Goal: Transaction & Acquisition: Subscribe to service/newsletter

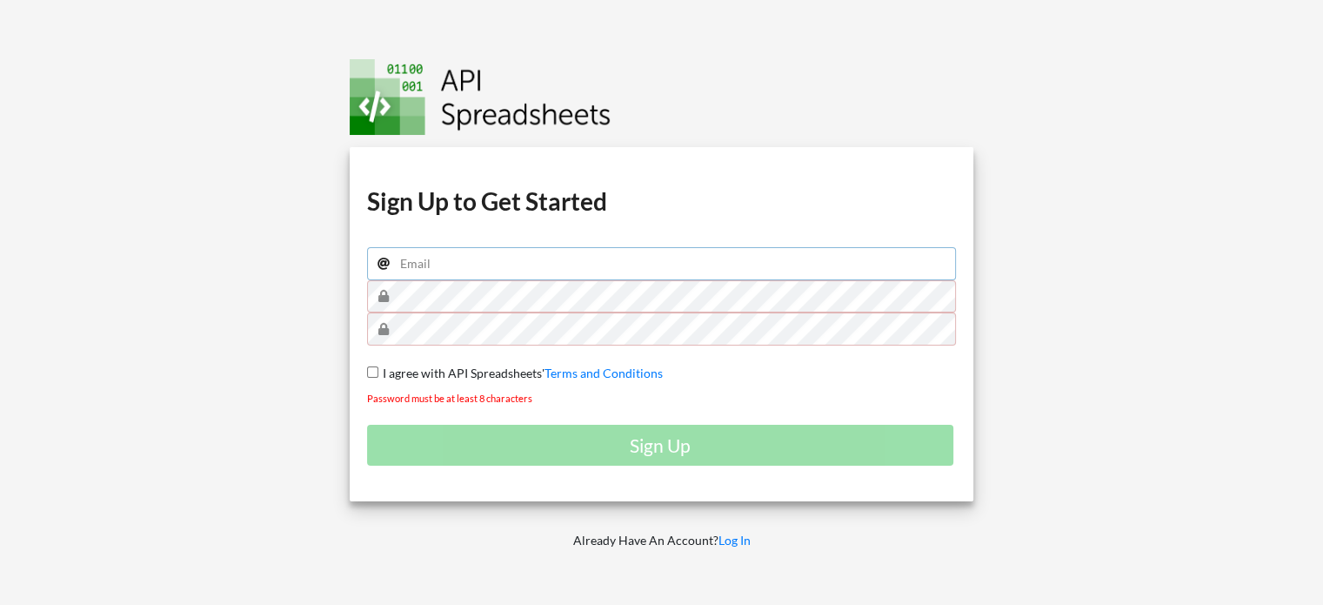
click at [442, 257] on input "email" at bounding box center [662, 263] width 590 height 33
type input "[PERSON_NAME][EMAIL_ADDRESS][PERSON_NAME][DOMAIN_NAME]"
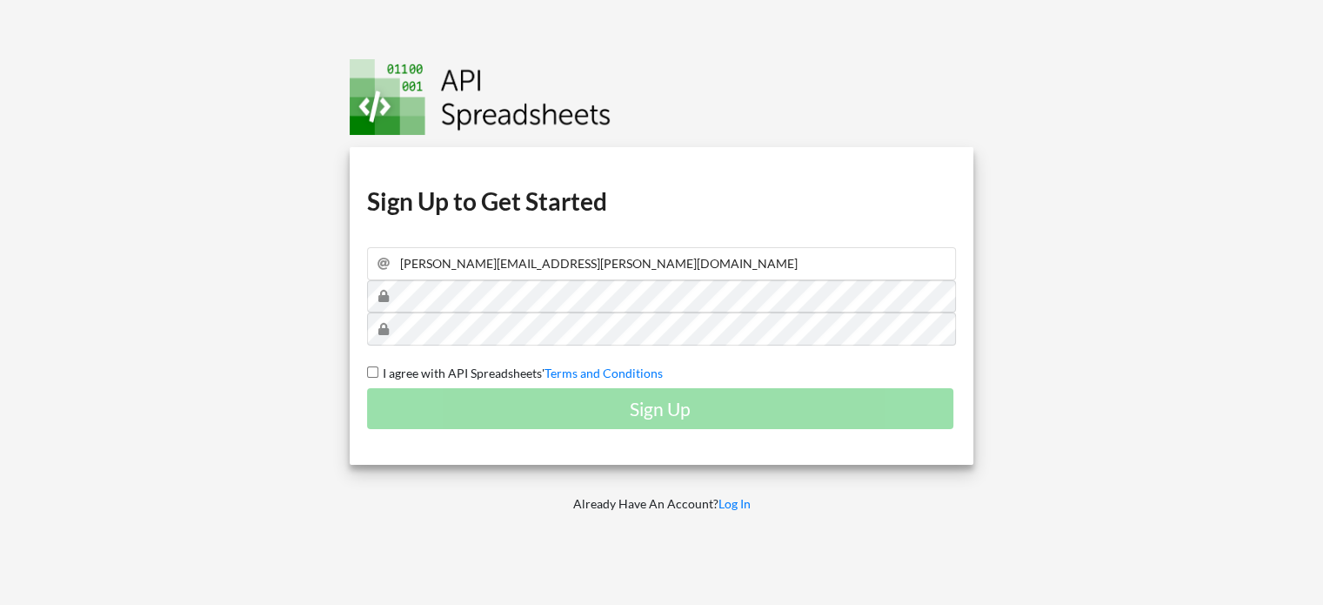
click at [371, 363] on div "Download hidden Download hidden Download hidden Download hidden Sign Up to Get …" at bounding box center [662, 305] width 625 height 317
click at [370, 370] on input "I agree with API Spreadsheets' Terms and Conditions" at bounding box center [372, 371] width 11 height 11
checkbox input "true"
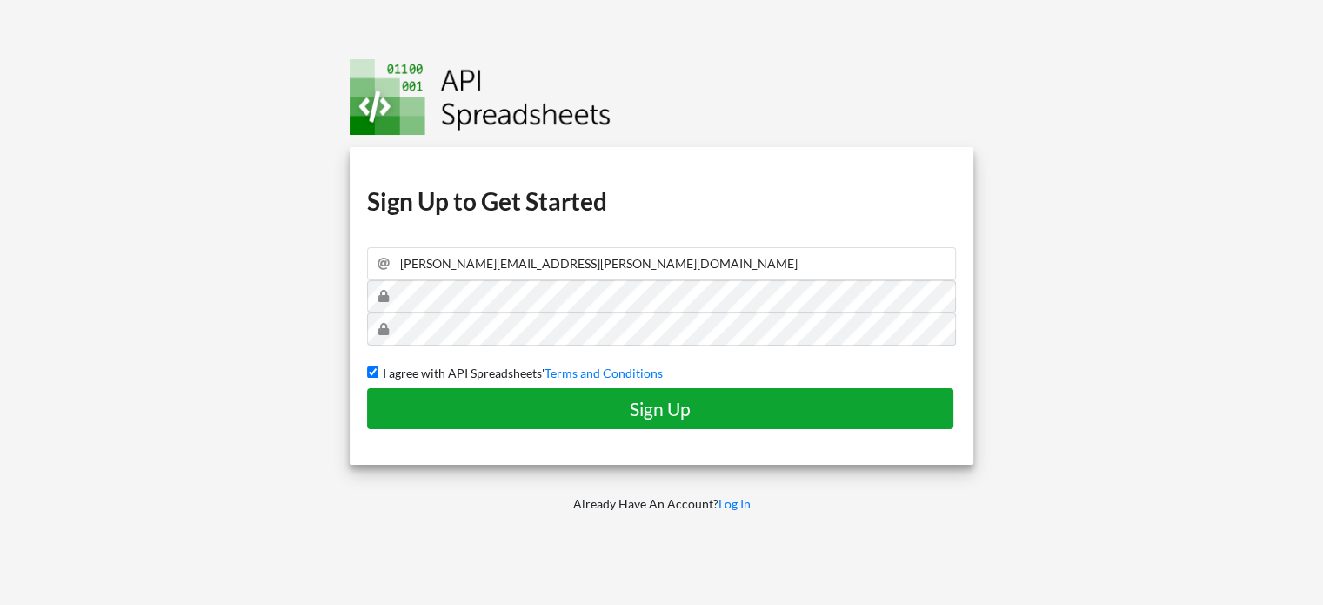
click at [654, 402] on h4 "Sign Up" at bounding box center [660, 409] width 550 height 22
checkbox input "false"
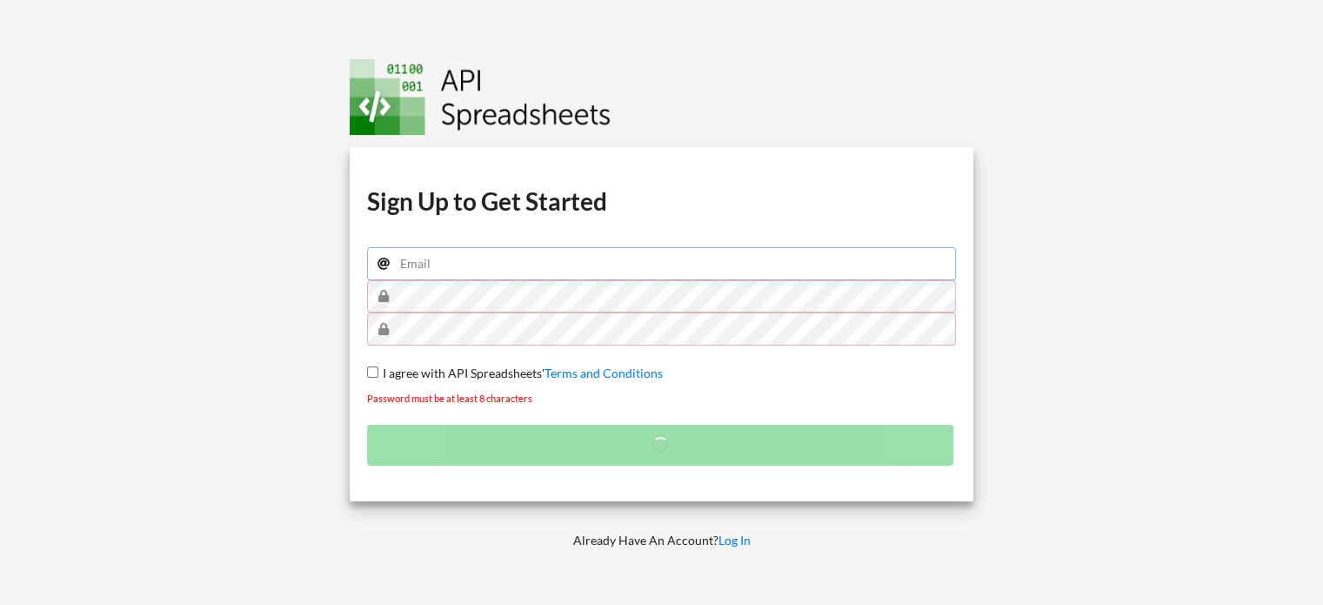
click at [444, 272] on input "email" at bounding box center [662, 263] width 590 height 33
type input "[PERSON_NAME][EMAIL_ADDRESS][PERSON_NAME][DOMAIN_NAME]"
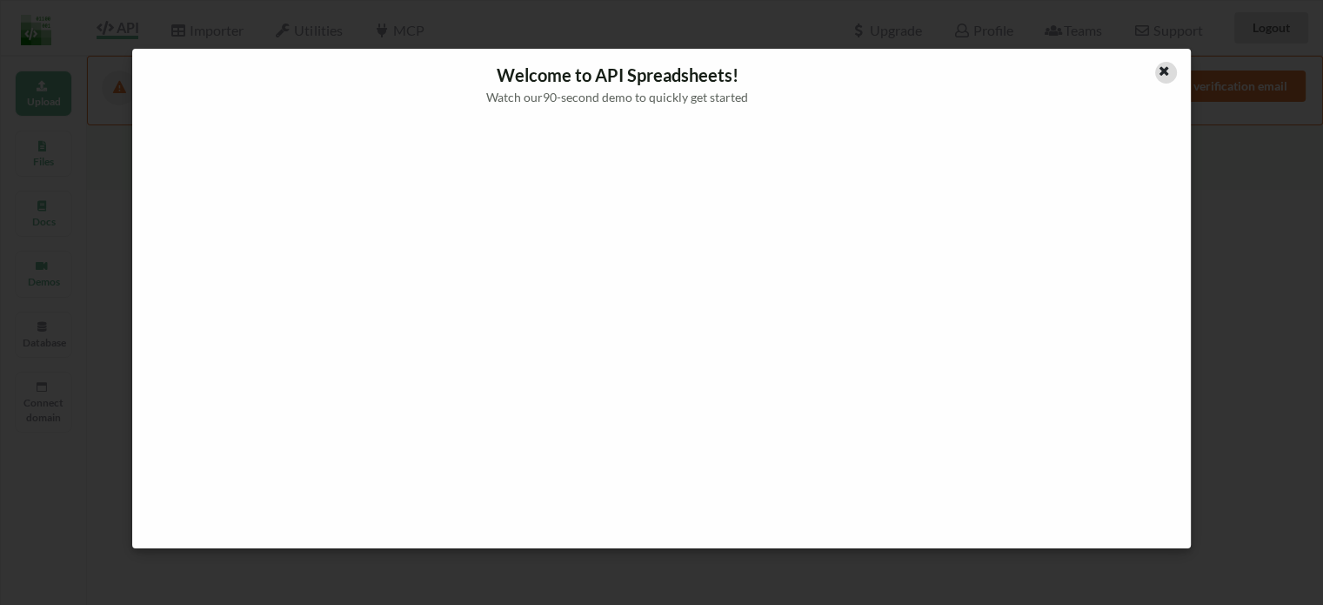
click at [1173, 67] on div at bounding box center [1166, 73] width 22 height 22
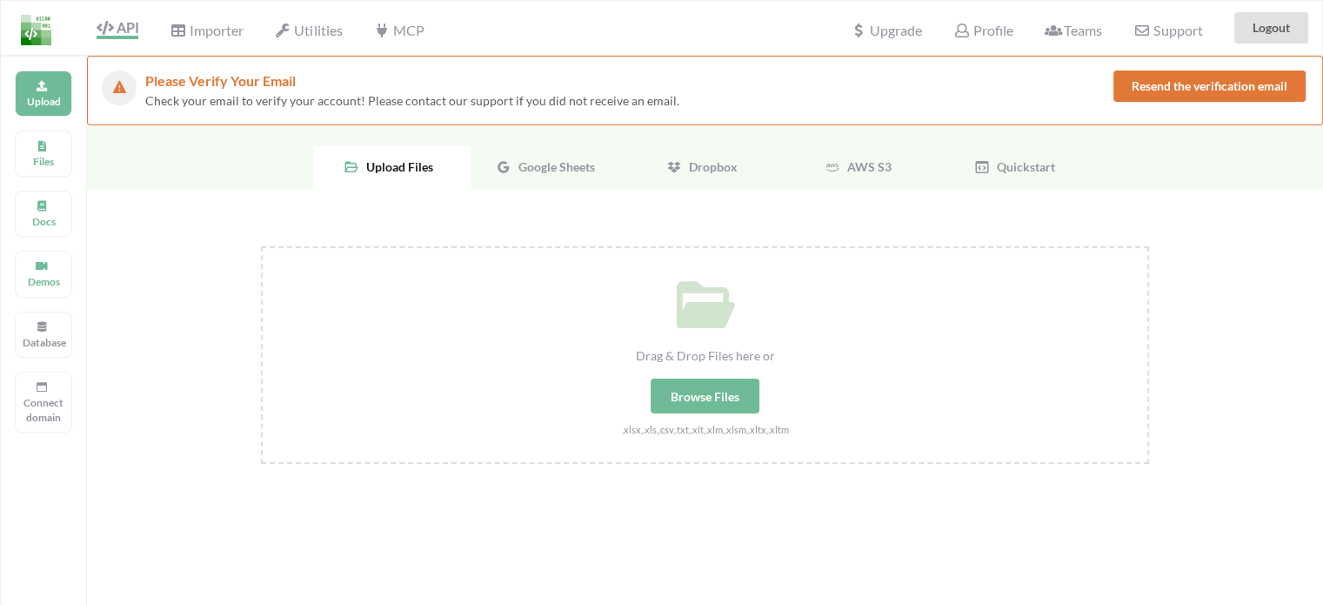
click at [560, 177] on div "Google Sheets" at bounding box center [549, 167] width 157 height 43
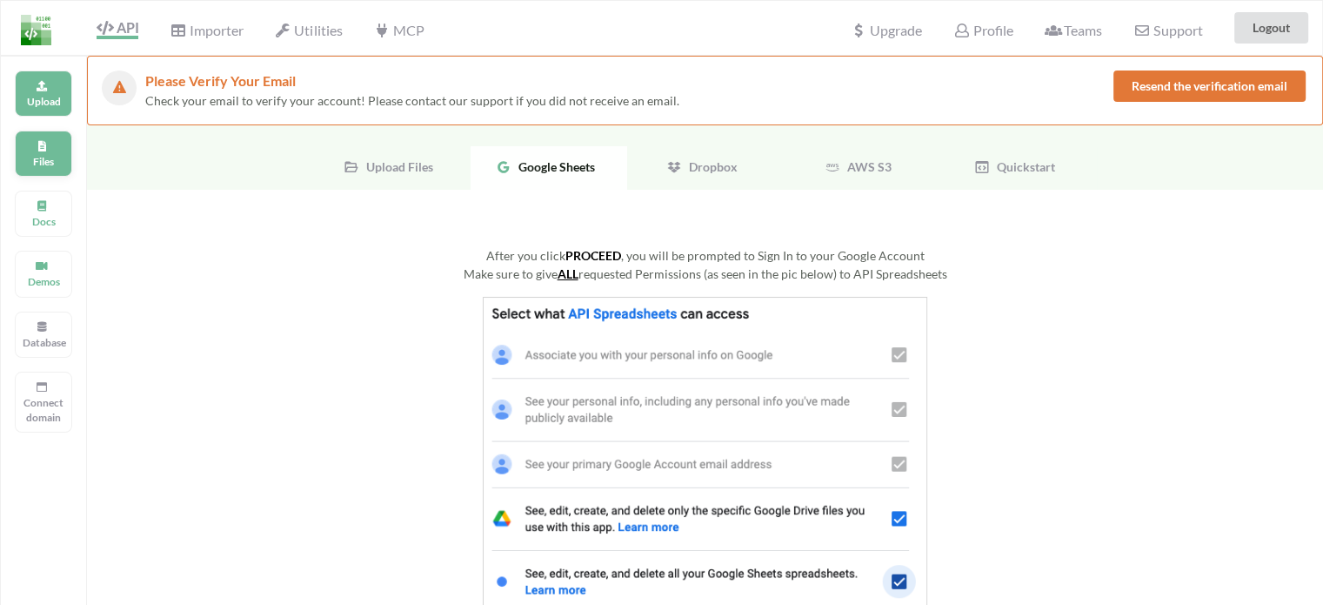
click at [64, 142] on div "Files" at bounding box center [43, 153] width 57 height 46
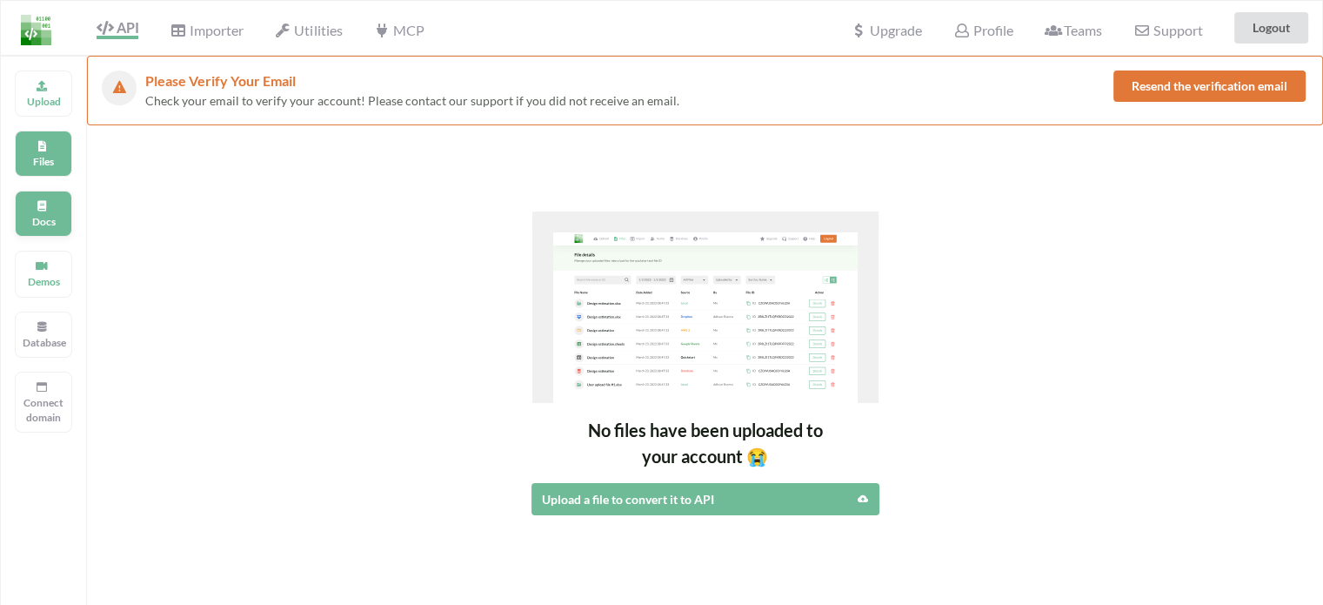
click at [49, 214] on p "Docs" at bounding box center [44, 221] width 42 height 15
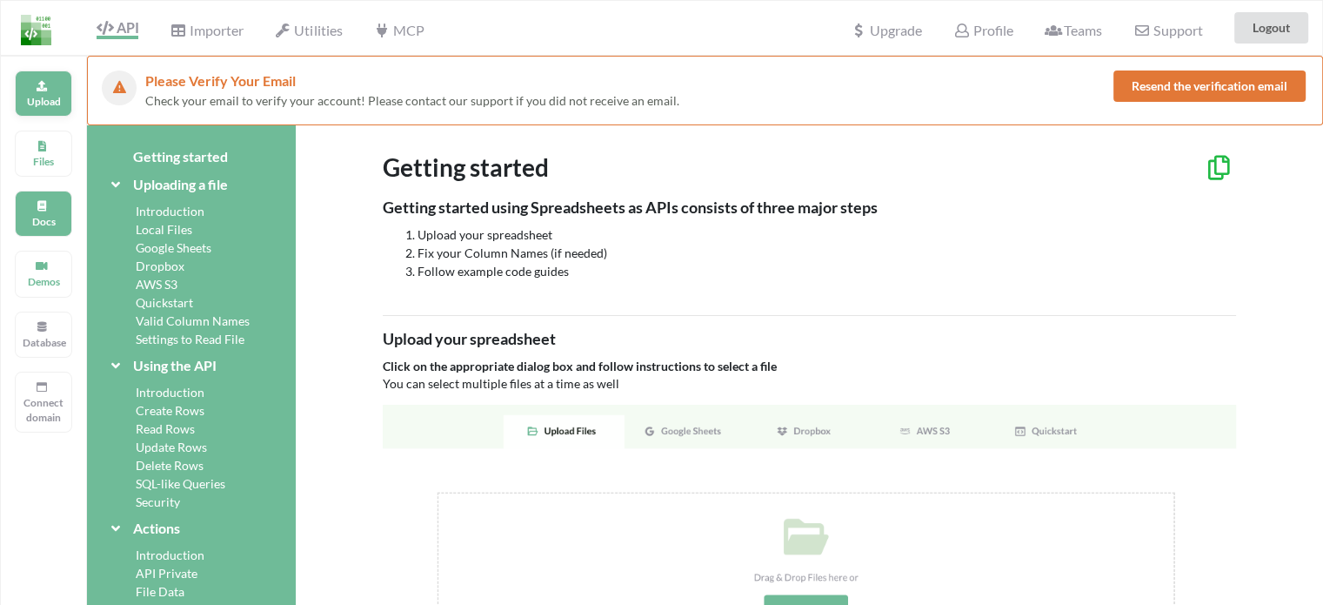
click at [50, 101] on p "Upload" at bounding box center [44, 101] width 42 height 15
